Goal: Information Seeking & Learning: Learn about a topic

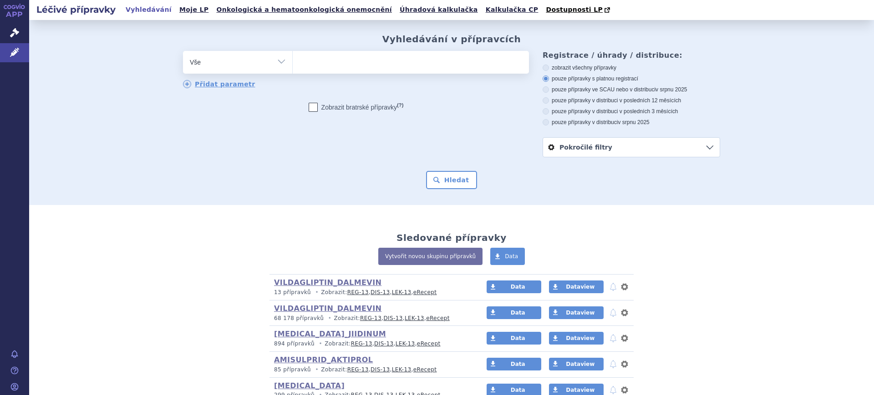
click at [222, 71] on select "Vše Přípravek/SUKL kód MAH VPOIS ATC/Aktivní látka Léková forma Síla" at bounding box center [237, 61] width 109 height 20
select select "filter-atc-group"
click at [183, 51] on select "Vše Přípravek/SUKL kód MAH VPOIS ATC/Aktivní látka Léková forma Síla" at bounding box center [237, 61] width 109 height 20
click at [375, 65] on ul at bounding box center [411, 60] width 236 height 19
click at [293, 65] on select at bounding box center [292, 62] width 0 height 23
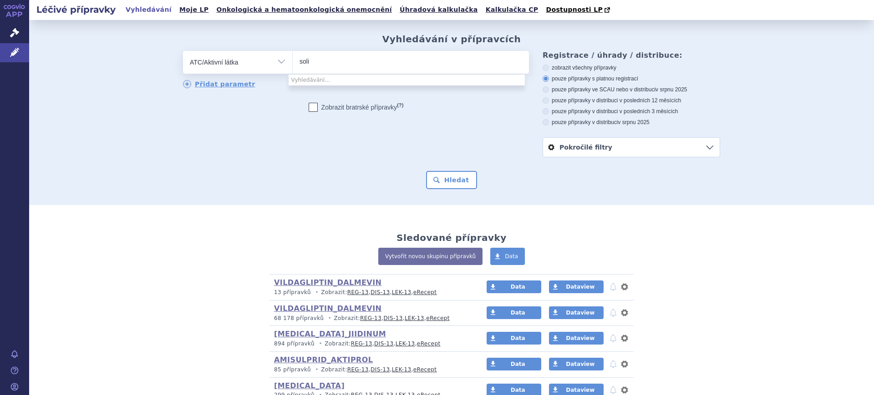
type input "solif"
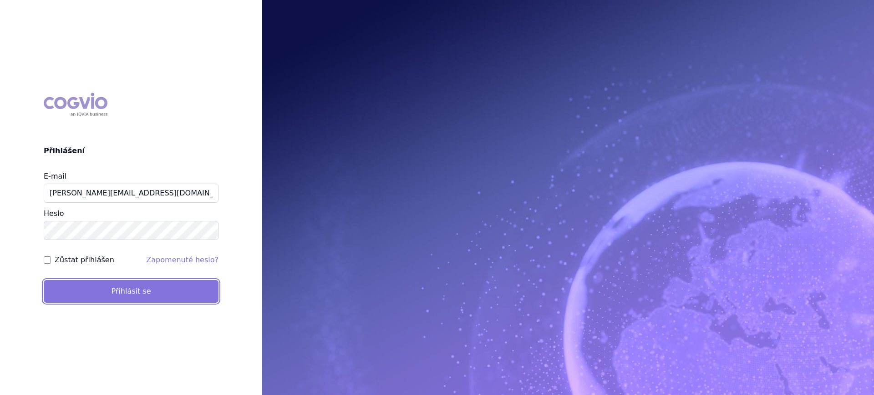
click at [158, 294] on button "Přihlásit se" at bounding box center [131, 291] width 175 height 23
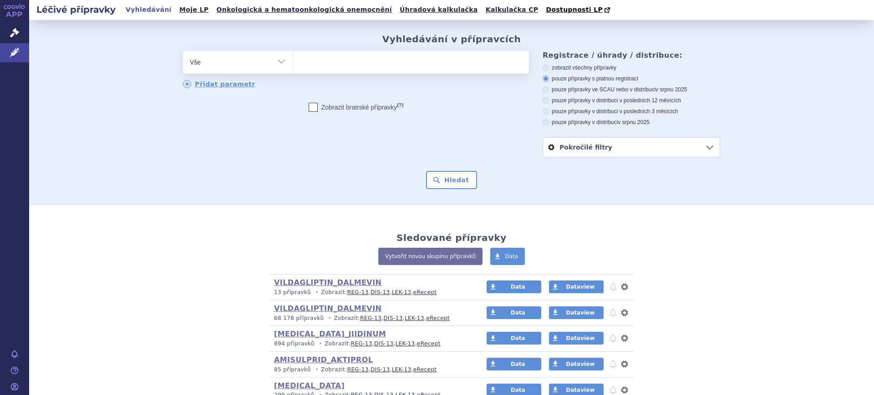
click at [218, 56] on select "Vše Přípravek/SUKL kód MAH VPOIS ATC/Aktivní látka Léková forma Síla" at bounding box center [237, 61] width 109 height 20
click at [228, 65] on select "Vše Přípravek/SUKL kód MAH VPOIS ATC/Aktivní látka Léková forma Síla" at bounding box center [237, 61] width 109 height 20
click at [277, 64] on select "Vše Přípravek/SUKL kód MAH VPOIS ATC/Aktivní látka Léková forma Síla" at bounding box center [237, 61] width 109 height 20
select select "filter-atc-group"
click at [183, 51] on select "Vše Přípravek/SUKL kód MAH VPOIS ATC/Aktivní látka Léková forma Síla" at bounding box center [237, 61] width 109 height 20
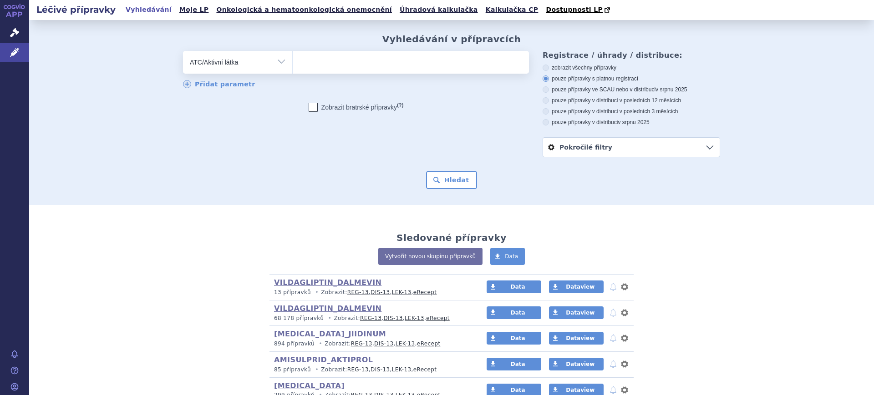
click at [344, 75] on div "odstranit Vše Přípravek/SUKL kód MAH VPOIS ATC/Aktivní látka" at bounding box center [356, 70] width 346 height 38
click at [349, 70] on ul at bounding box center [411, 60] width 236 height 19
click at [293, 70] on select at bounding box center [292, 62] width 0 height 23
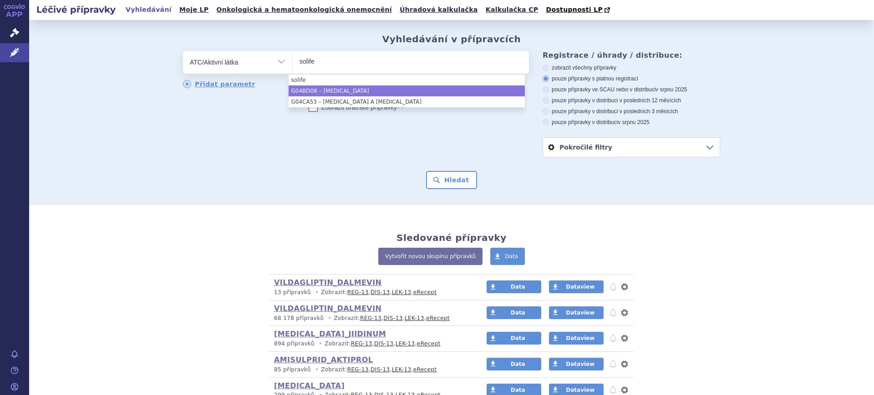
type input "solife"
select select "G04BD08"
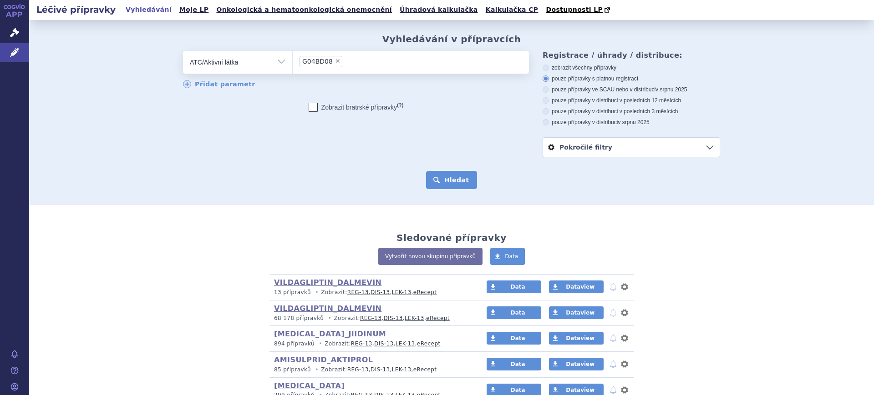
click at [456, 177] on button "Hledat" at bounding box center [451, 180] width 51 height 18
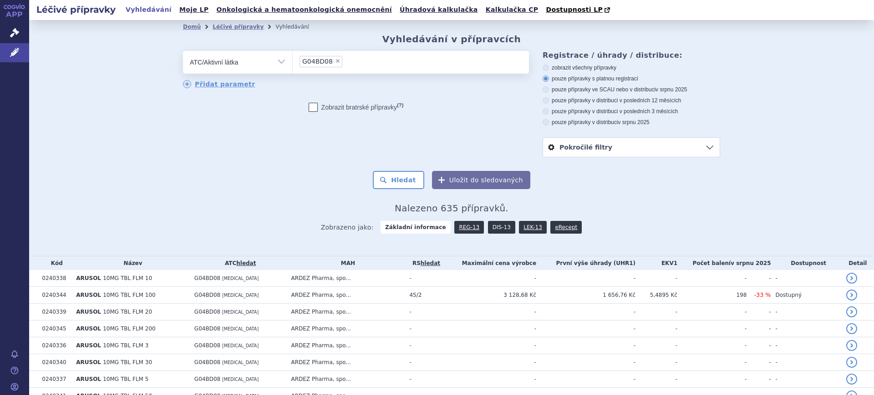
click at [489, 232] on link "DIS-13" at bounding box center [501, 227] width 27 height 13
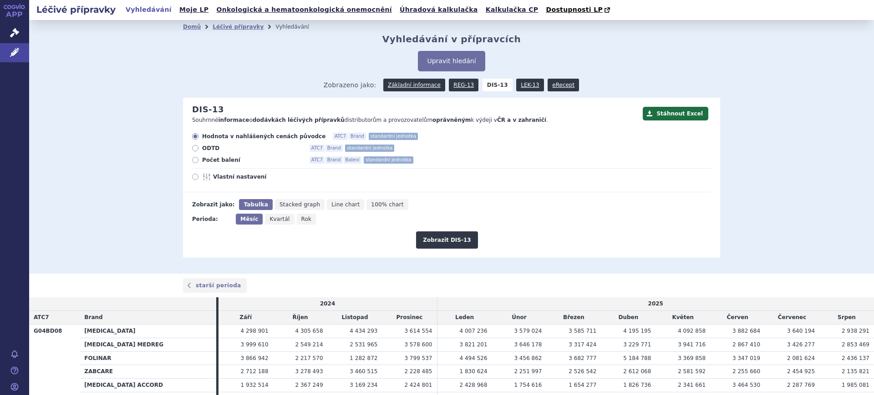
click at [301, 219] on span "Rok" at bounding box center [306, 219] width 10 height 6
click at [297, 219] on input "Rok" at bounding box center [300, 217] width 6 height 6
radio input "true"
click at [430, 239] on button "Zobrazit DIS-13" at bounding box center [446, 240] width 61 height 17
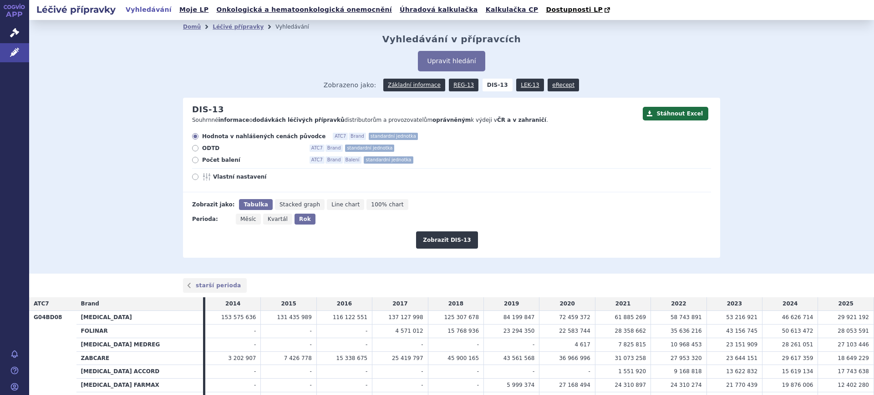
click at [218, 160] on span "Počet balení" at bounding box center [252, 160] width 100 height 7
click at [199, 160] on input "Počet balení ATC7 Brand Balení standardní jednotka" at bounding box center [196, 161] width 6 height 6
radio input "true"
click at [213, 177] on span "Vlastní nastavení" at bounding box center [263, 176] width 100 height 7
click at [199, 177] on input "Vlastní nastavení" at bounding box center [196, 178] width 6 height 6
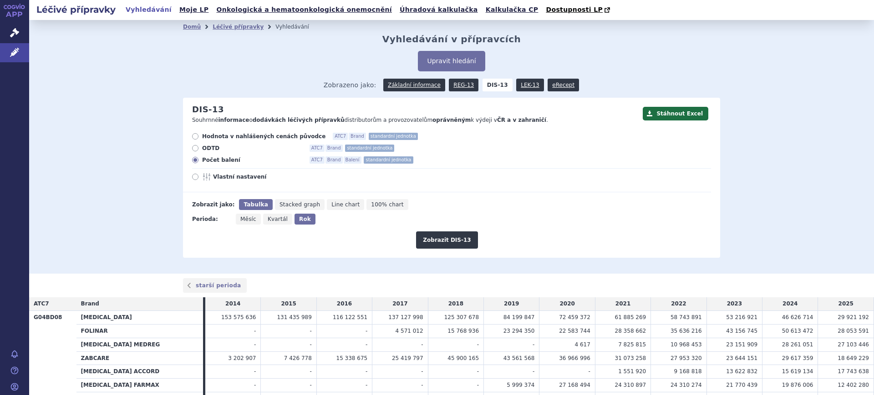
radio input "true"
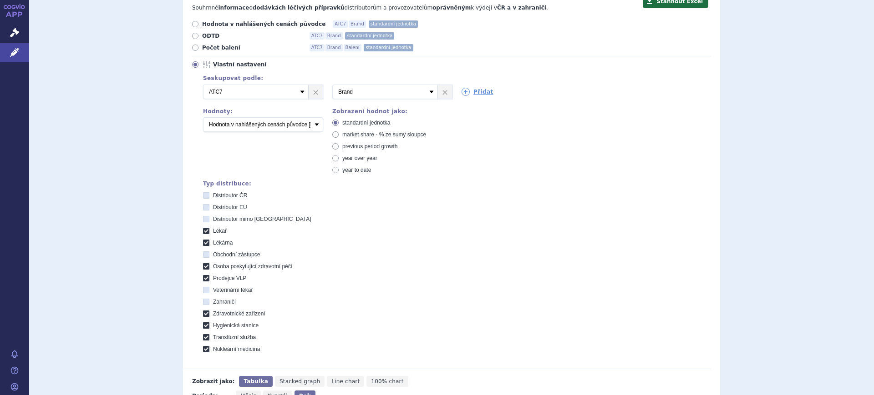
scroll to position [114, 0]
click at [282, 124] on select "Počet balení Hodnota v nahlášených cenách původce [DIS-13] Hodnota v maximálníc…" at bounding box center [263, 123] width 120 height 15
select select "dddPerPackage"
click at [203, 116] on select "Počet balení Hodnota v nahlášených cenách původce [DIS-13] Hodnota v maximálníc…" at bounding box center [263, 123] width 120 height 15
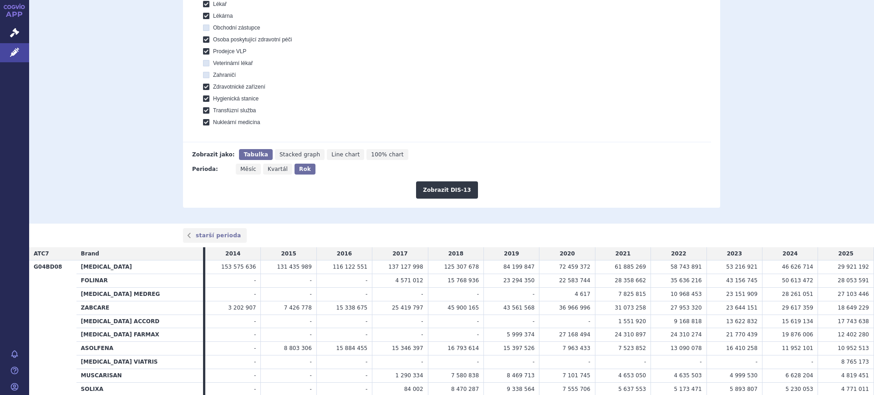
scroll to position [341, 0]
click at [443, 192] on button "Zobrazit DIS-13" at bounding box center [446, 188] width 61 height 17
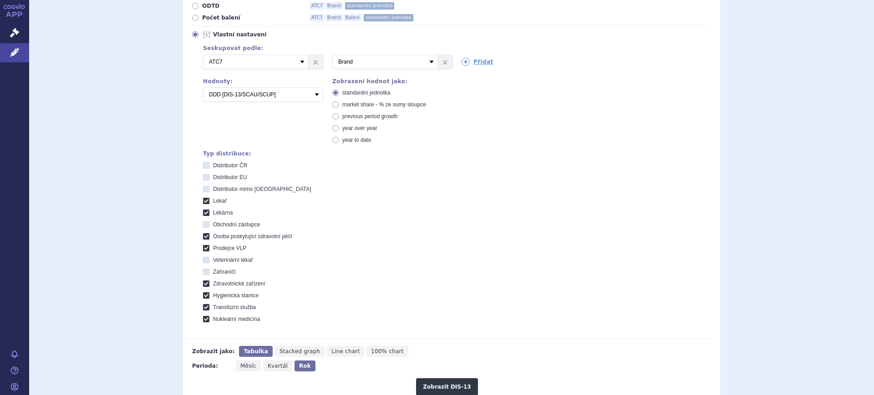
scroll to position [86, 0]
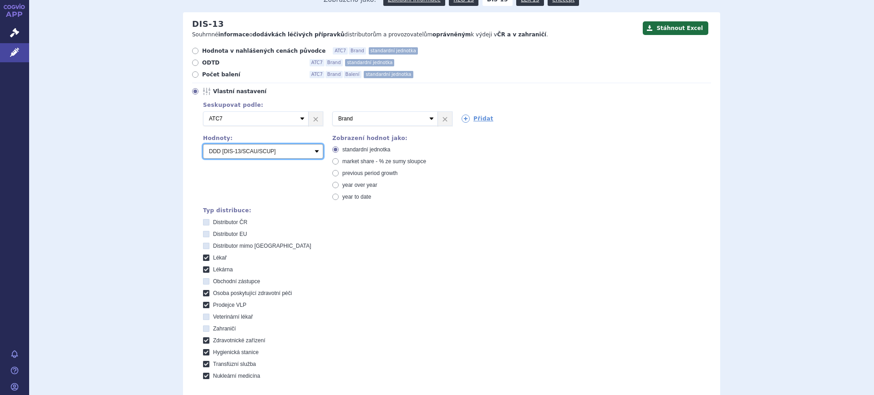
click at [223, 155] on select "Počet balení Hodnota v nahlášených cenách původce [DIS-13] Hodnota v maximálníc…" at bounding box center [263, 151] width 120 height 15
select select "packages"
click at [203, 145] on select "Počet balení Hodnota v nahlášených cenách původce [DIS-13] Hodnota v maximálníc…" at bounding box center [263, 151] width 120 height 15
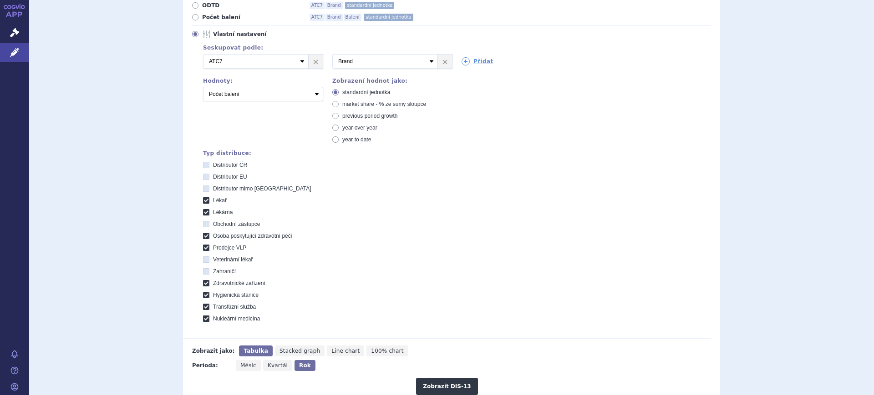
scroll to position [256, 0]
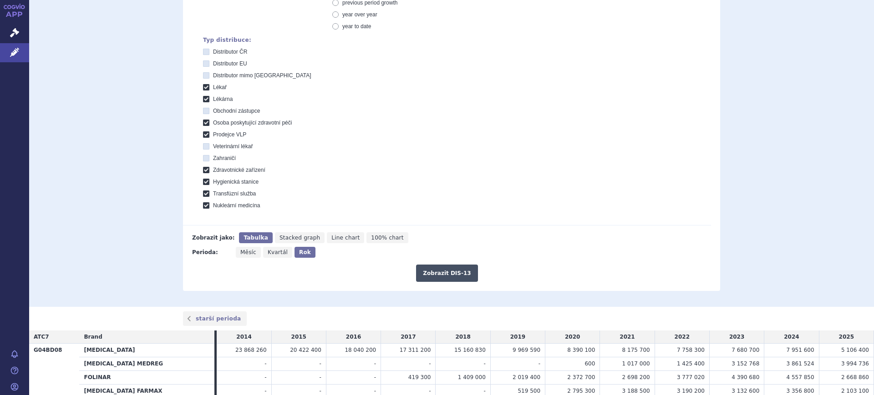
click at [457, 273] on button "Zobrazit DIS-13" at bounding box center [446, 273] width 61 height 17
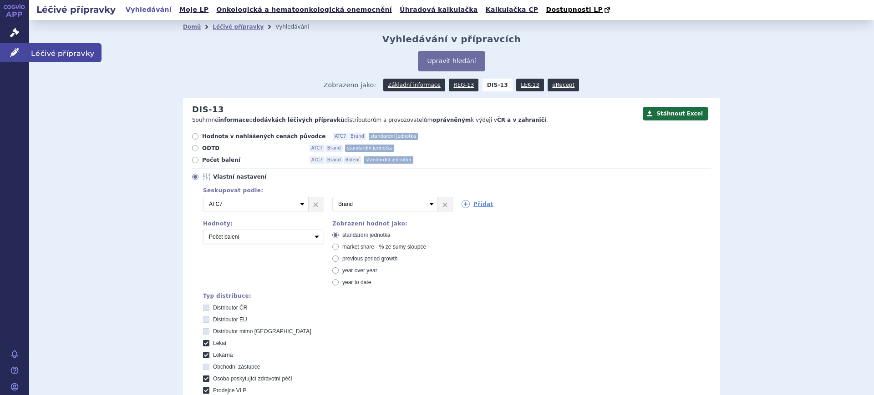
click at [4, 50] on link "Léčivé přípravky" at bounding box center [14, 52] width 29 height 19
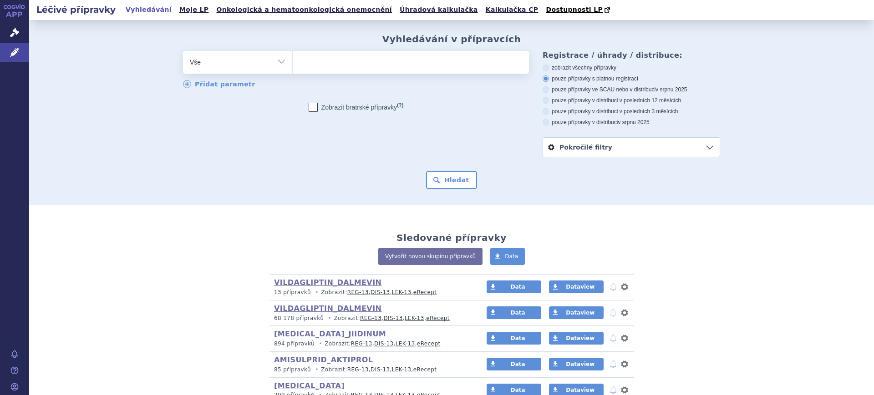
click at [225, 57] on select "Vše Přípravek/SUKL kód MAH VPOIS ATC/Aktivní látka Léková forma Síla" at bounding box center [237, 61] width 109 height 20
select select "filter-atc-group"
click at [183, 51] on select "Vše Přípravek/SUKL kód MAH VPOIS ATC/Aktivní látka Léková forma Síla" at bounding box center [237, 61] width 109 height 20
click at [384, 66] on ul at bounding box center [411, 60] width 236 height 19
click at [293, 66] on select at bounding box center [292, 62] width 0 height 23
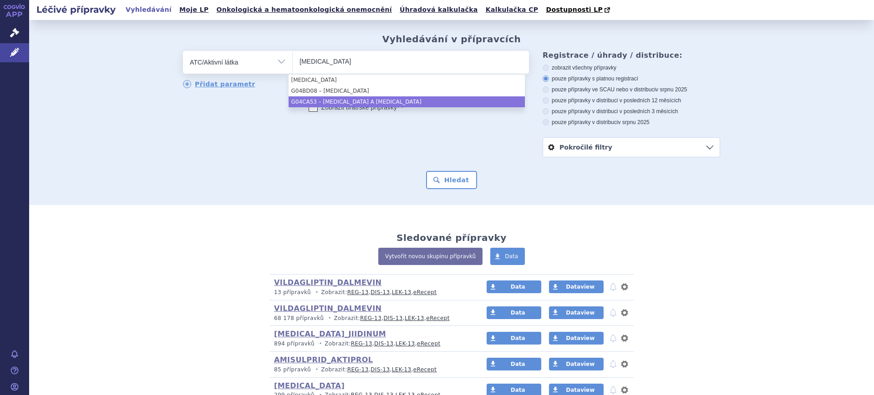
type input "solifenacin"
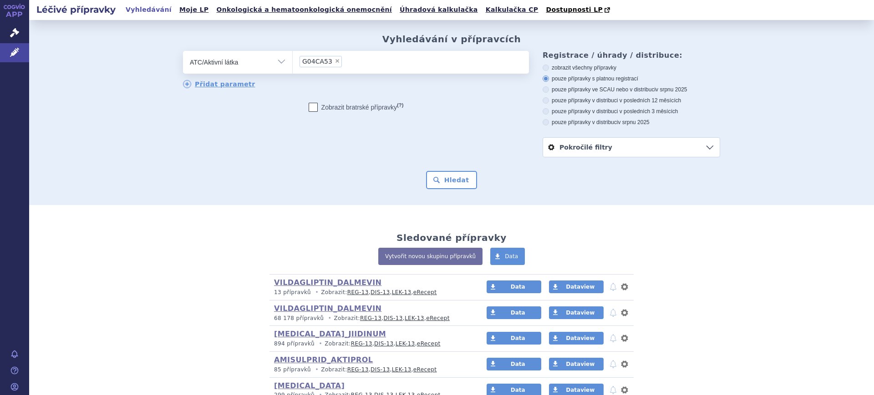
select select "G04CA53"
click at [452, 187] on button "Hledat" at bounding box center [451, 180] width 51 height 18
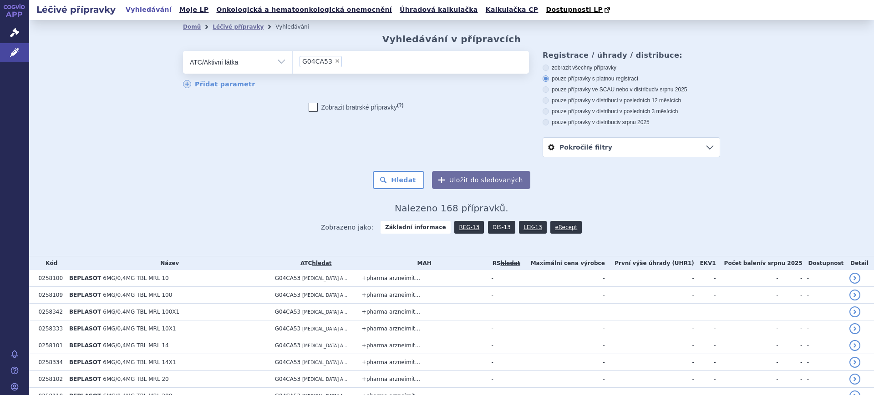
click at [491, 228] on link "DIS-13" at bounding box center [501, 227] width 27 height 13
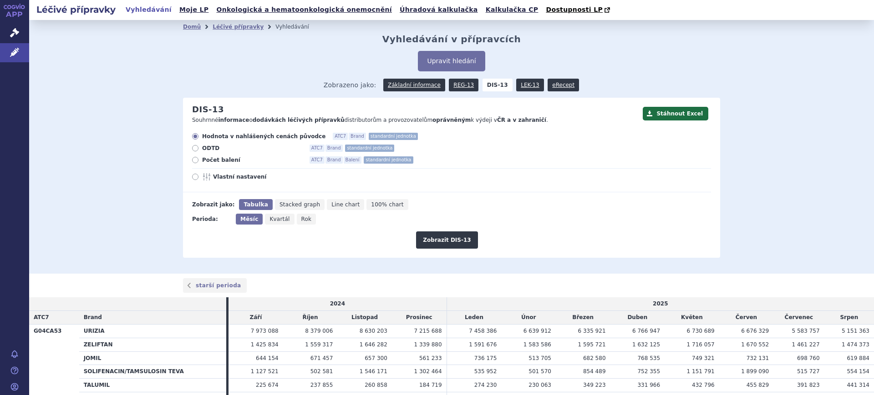
click at [293, 213] on form "Hodnota v nahlášených cenách původce ATC7 Brand standardní jednotka ODTD ATC7 B…" at bounding box center [447, 191] width 528 height 116
click at [301, 217] on span "Rok" at bounding box center [306, 219] width 10 height 6
click at [297, 217] on input "Rok" at bounding box center [300, 217] width 6 height 6
radio input "true"
click at [450, 236] on button "Zobrazit DIS-13" at bounding box center [446, 240] width 61 height 17
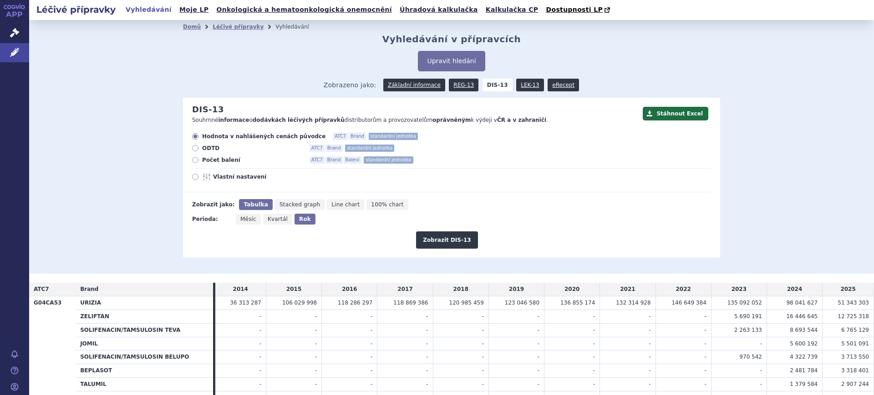
click at [231, 177] on span "Vlastní nastavení" at bounding box center [263, 176] width 100 height 7
click at [199, 177] on input "Vlastní nastavení" at bounding box center [196, 178] width 6 height 6
radio input "true"
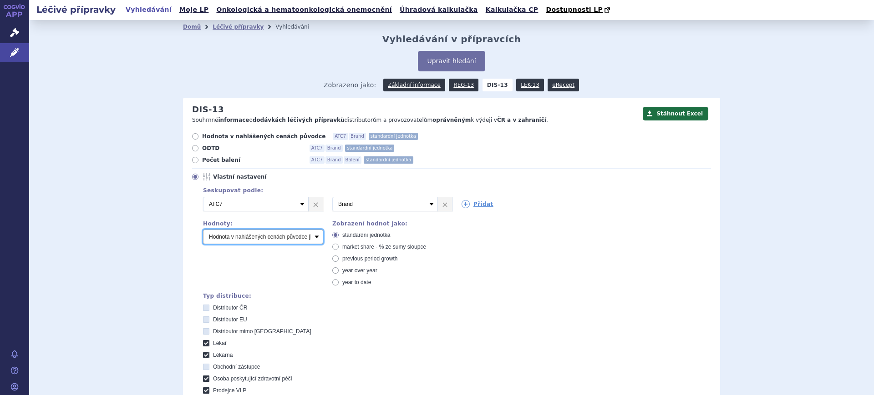
click at [233, 233] on select "Počet balení Hodnota v nahlášených cenách původce [DIS-13] Hodnota v maximálníc…" at bounding box center [263, 237] width 120 height 15
select select "packages"
click at [203, 230] on select "Počet balení Hodnota v nahlášených cenách původce [DIS-13] Hodnota v maximálníc…" at bounding box center [263, 237] width 120 height 15
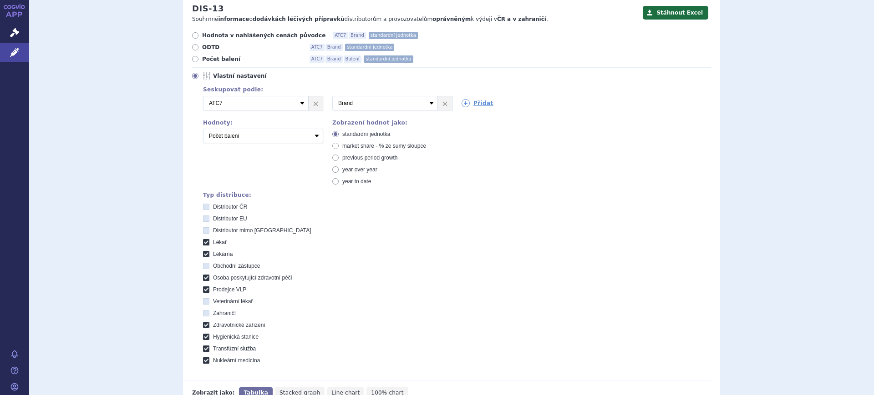
scroll to position [228, 0]
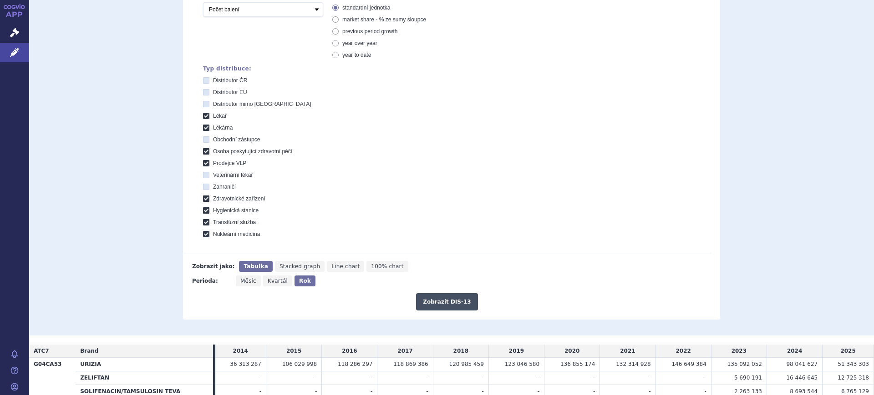
click at [450, 302] on button "Zobrazit DIS-13" at bounding box center [446, 301] width 61 height 17
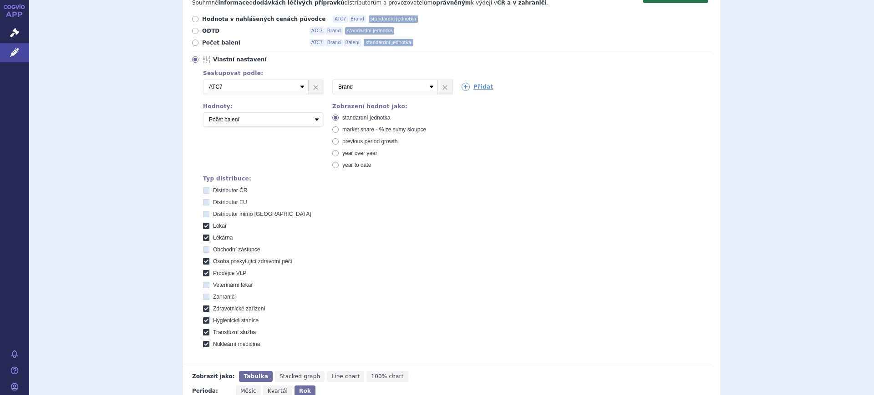
scroll to position [93, 0]
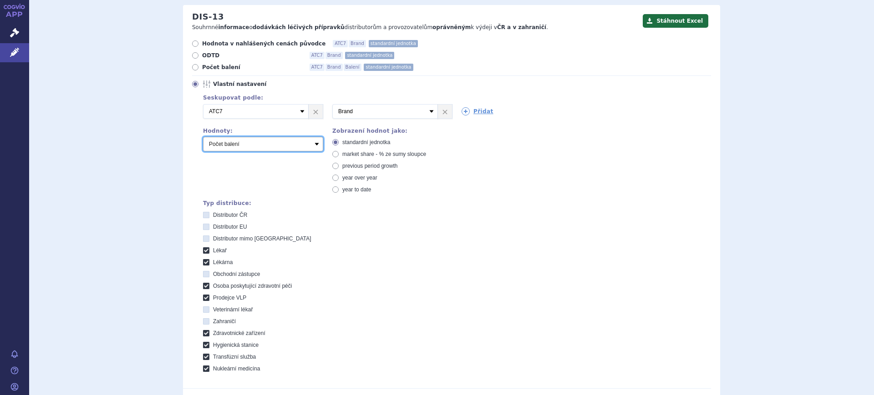
click at [282, 148] on select "Počet balení Hodnota v nahlášených cenách původce [DIS-13] Hodnota v maximálníc…" at bounding box center [263, 144] width 120 height 15
select select "dddPerPackage"
click at [203, 137] on select "Počet balení Hodnota v nahlášených cenách původce [DIS-13] Hodnota v maximálníc…" at bounding box center [263, 144] width 120 height 15
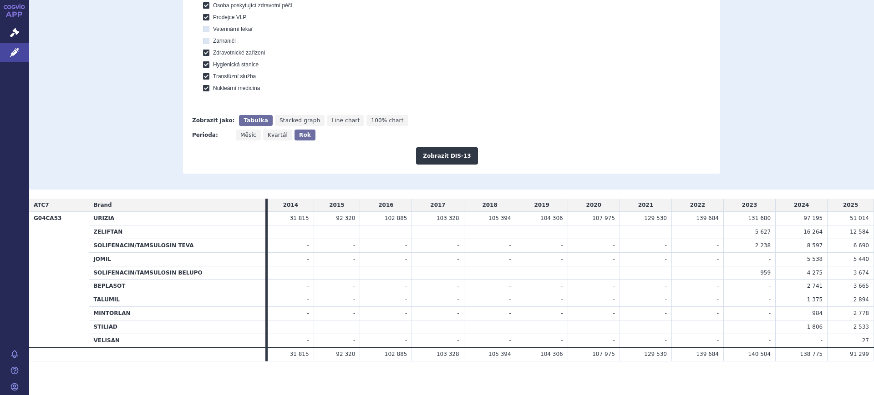
scroll to position [377, 0]
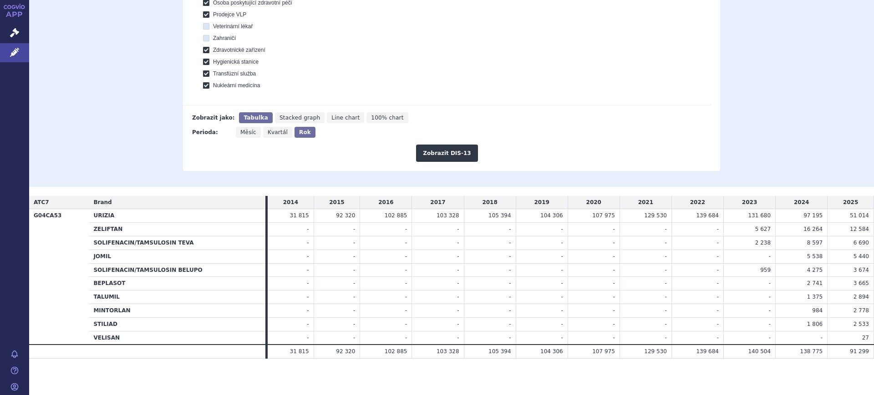
click at [449, 161] on button "Zobrazit DIS-13" at bounding box center [446, 153] width 61 height 17
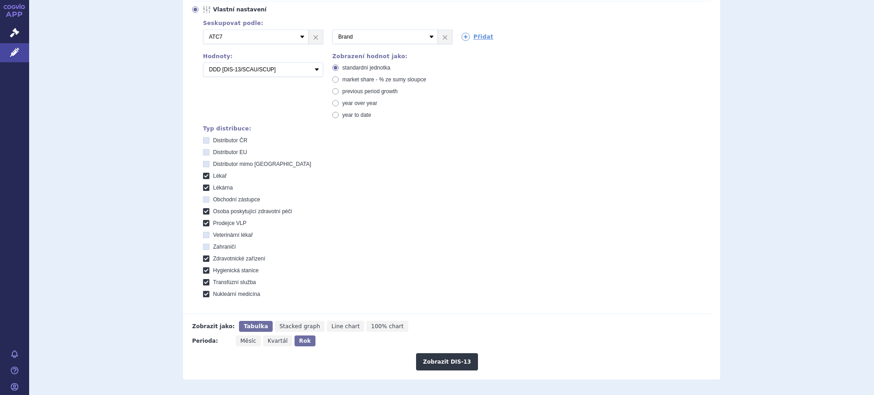
scroll to position [150, 0]
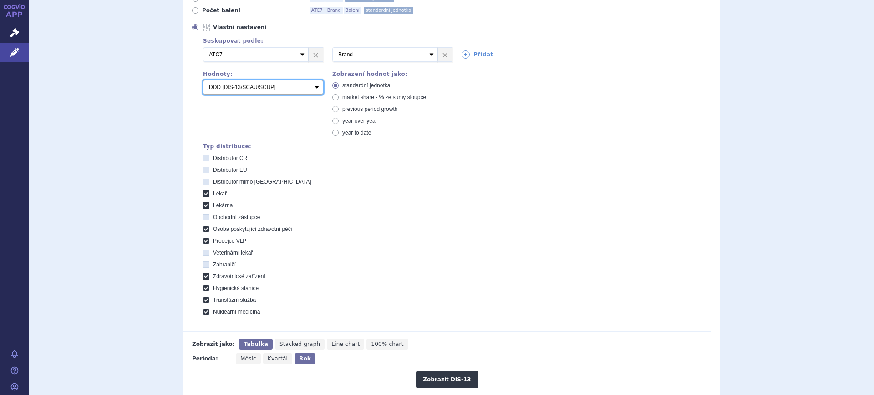
click at [268, 89] on select "Počet balení Hodnota v nahlášených cenách původce [DIS-13] Hodnota v maximálníc…" at bounding box center [263, 87] width 120 height 15
select select "packages"
click at [203, 81] on select "Počet balení Hodnota v nahlášených cenách původce [DIS-13] Hodnota v maximálníc…" at bounding box center [263, 87] width 120 height 15
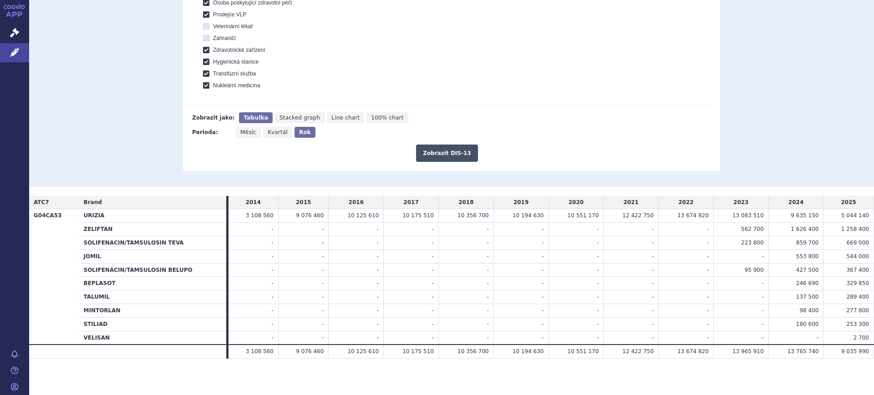
click at [460, 149] on button "Zobrazit DIS-13" at bounding box center [446, 153] width 61 height 17
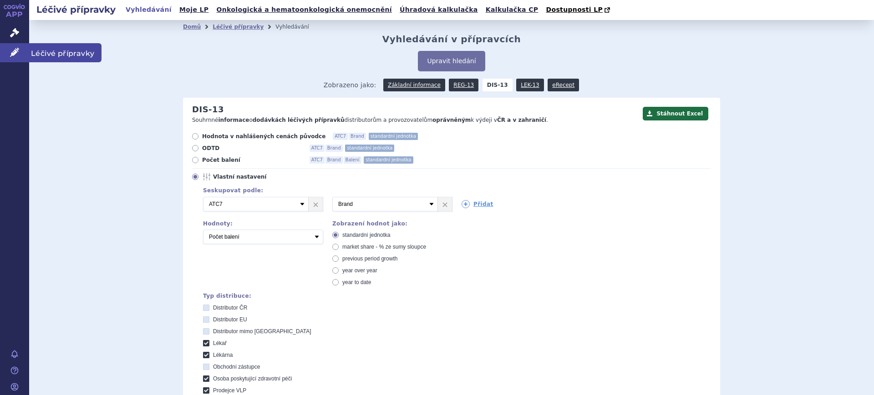
click at [14, 59] on link "Léčivé přípravky" at bounding box center [14, 52] width 29 height 19
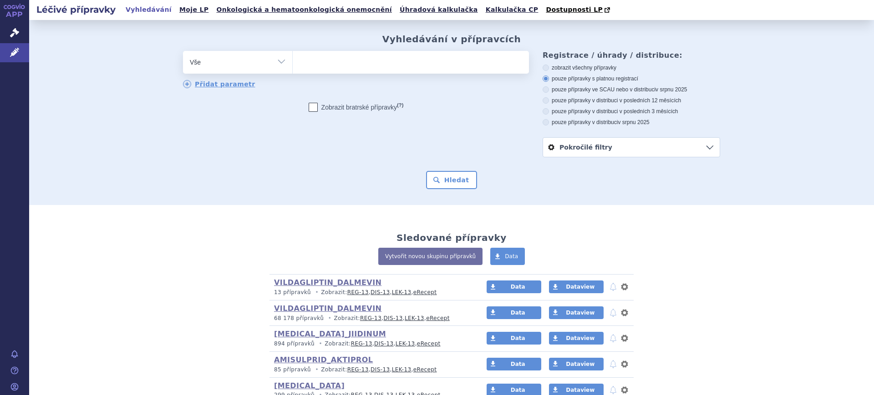
click at [257, 65] on select "Vše Přípravek/SUKL kód MAH VPOIS ATC/Aktivní látka Léková forma Síla" at bounding box center [237, 61] width 109 height 20
select select "filter-atc-group"
click at [183, 51] on select "Vše Přípravek/SUKL kód MAH VPOIS ATC/Aktivní látka Léková forma Síla" at bounding box center [237, 61] width 109 height 20
click at [255, 62] on select "Vše Přípravek/SUKL kód MAH VPOIS ATC/Aktivní látka Léková forma Síla" at bounding box center [237, 61] width 109 height 20
click at [183, 51] on select "Vše Přípravek/SUKL kód MAH VPOIS ATC/Aktivní látka Léková forma Síla" at bounding box center [237, 61] width 109 height 20
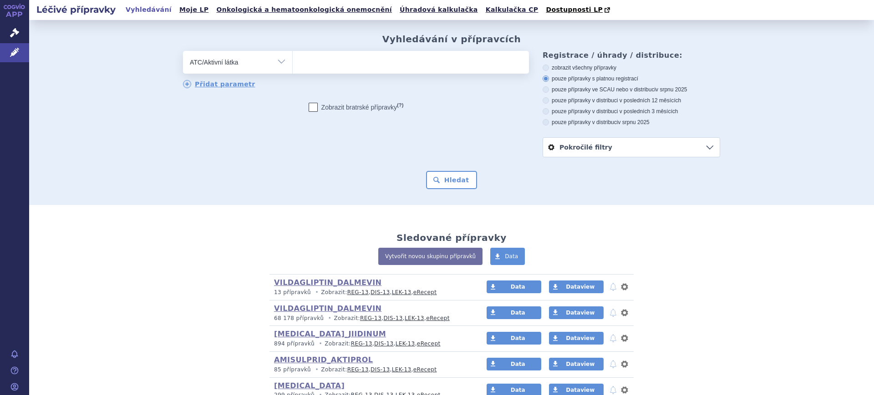
click at [341, 63] on ul at bounding box center [411, 60] width 236 height 19
click at [293, 63] on select at bounding box center [292, 62] width 0 height 23
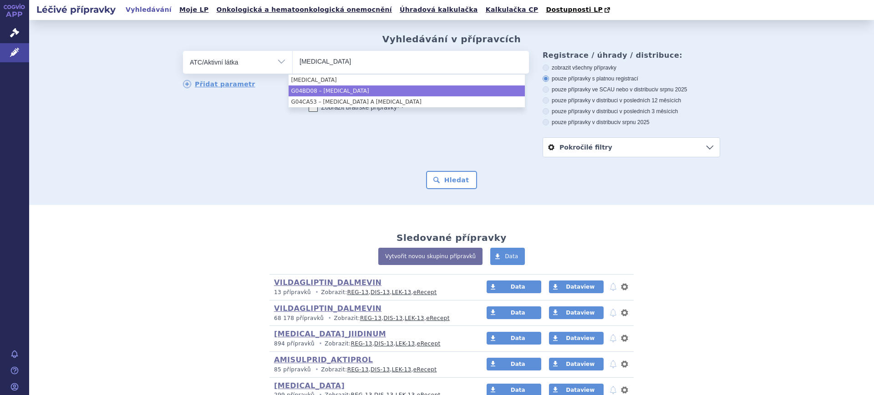
type input "solifenacin"
select select "G04BD08"
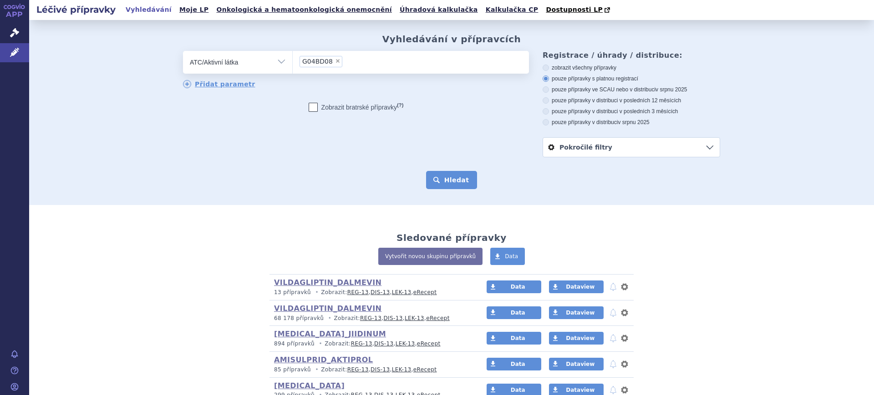
click at [445, 184] on button "Hledat" at bounding box center [451, 180] width 51 height 18
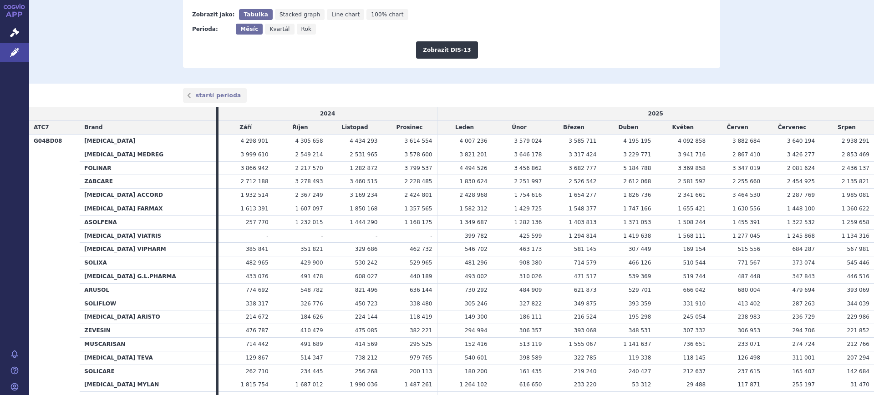
scroll to position [81, 0]
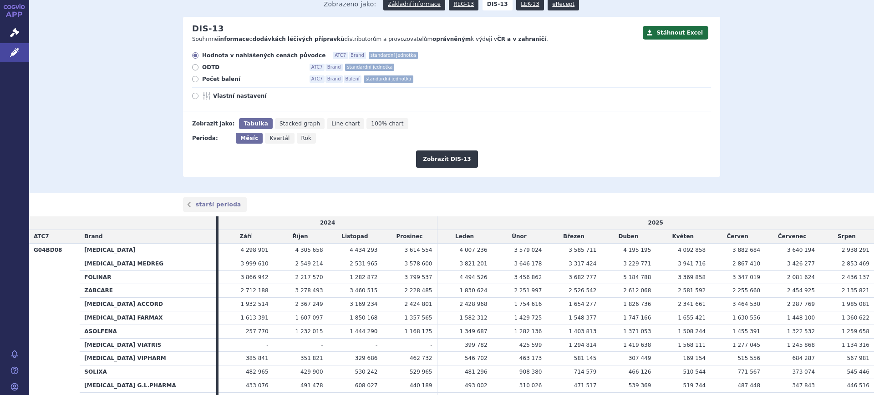
click at [300, 136] on icon "Rok" at bounding box center [307, 138] width 20 height 11
click at [300, 136] on input "Rok" at bounding box center [300, 136] width 6 height 6
radio input "true"
click at [448, 172] on div "Stáhnout Excel DIS-13 Souhrnné informace o dodávkách léčivých přípravků distrib…" at bounding box center [451, 97] width 537 height 160
click at [450, 166] on button "Zobrazit DIS-13" at bounding box center [446, 159] width 61 height 17
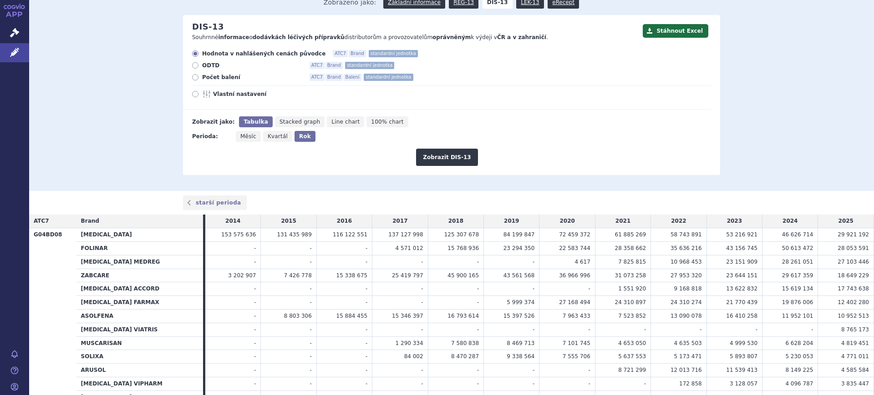
scroll to position [81, 0]
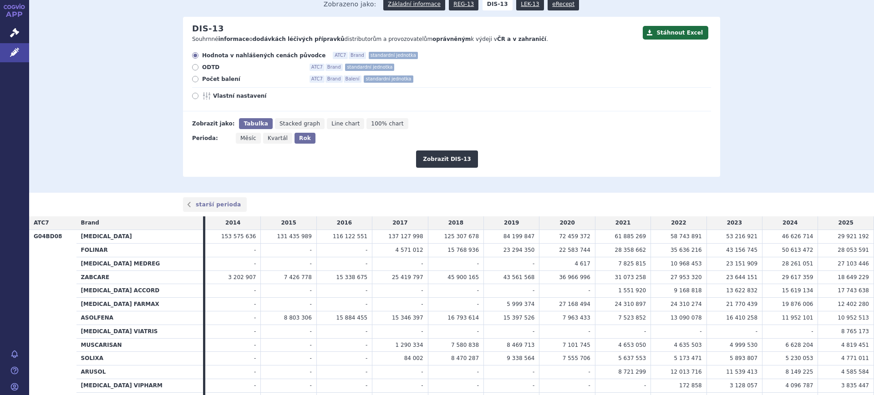
click at [241, 137] on span "Měsíc" at bounding box center [248, 138] width 16 height 6
click at [241, 137] on input "Měsíc" at bounding box center [239, 136] width 6 height 6
radio input "true"
click at [431, 164] on button "Zobrazit DIS-13" at bounding box center [446, 159] width 61 height 17
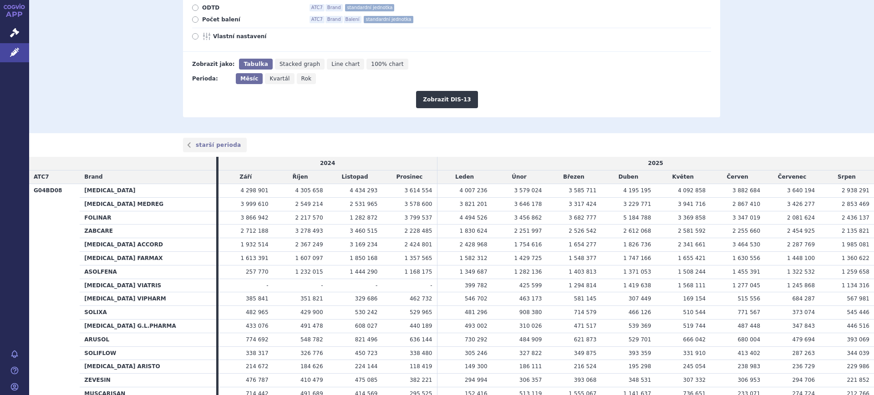
scroll to position [138, 0]
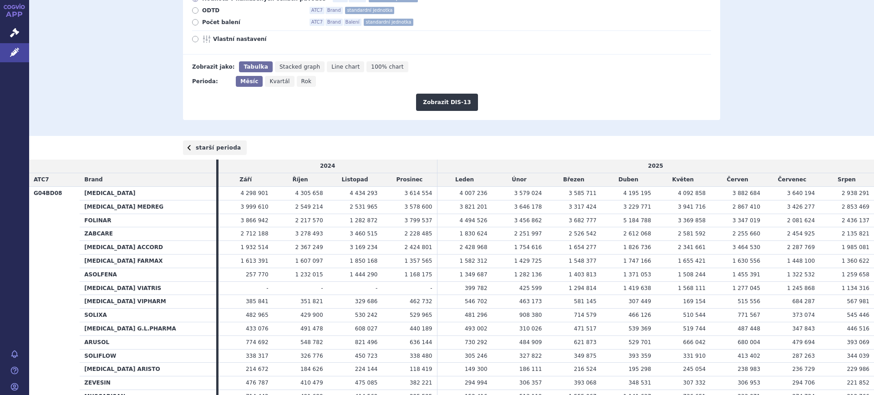
click at [228, 152] on link "starší perioda" at bounding box center [215, 148] width 64 height 15
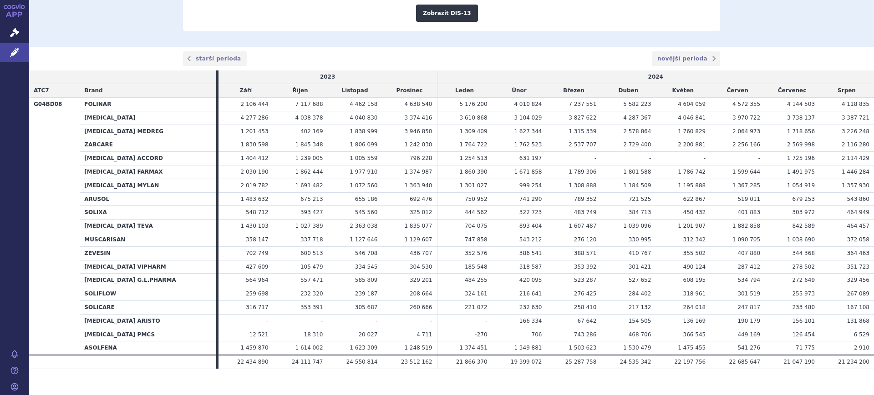
scroll to position [238, 0]
